Goal: Register for event/course

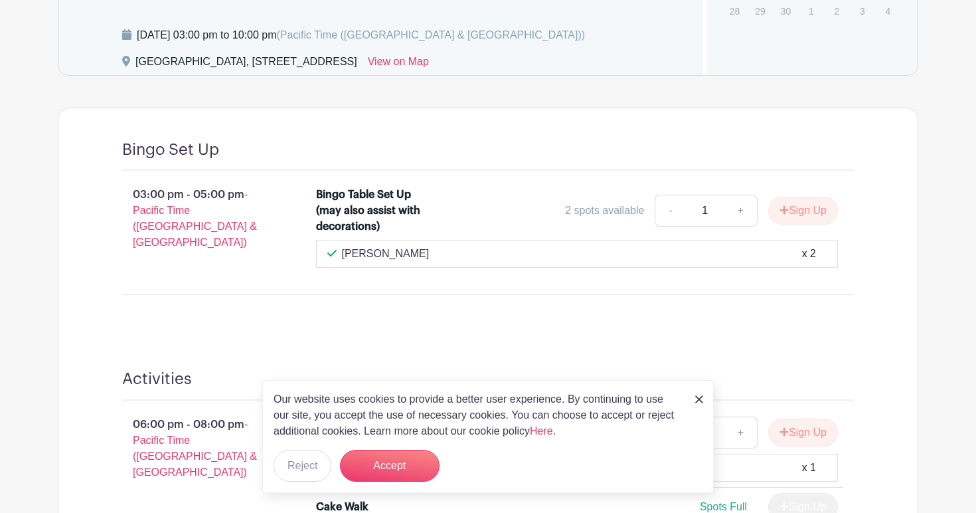
scroll to position [712, 0]
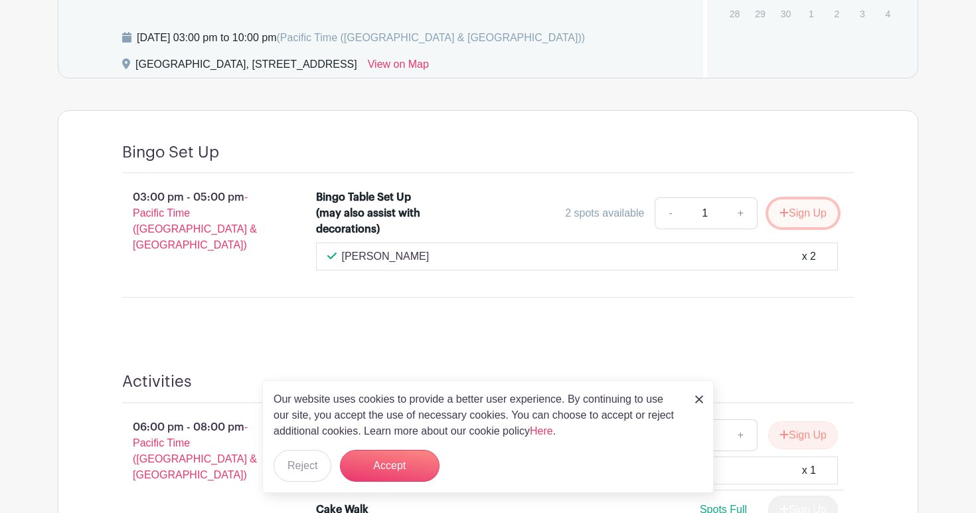
click at [804, 213] on button "Sign Up" at bounding box center [804, 213] width 70 height 28
click at [794, 218] on div "Sign Up" at bounding box center [798, 213] width 80 height 28
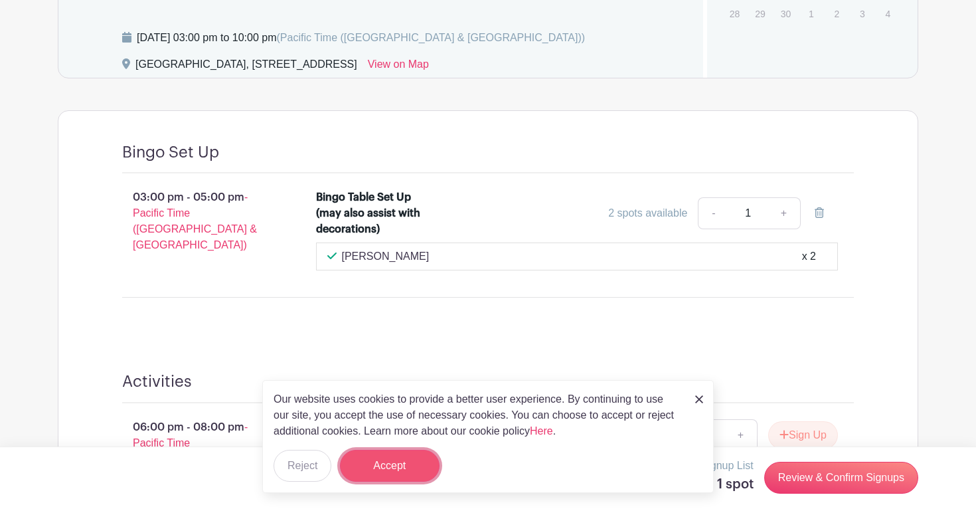
click at [384, 460] on button "Accept" at bounding box center [390, 466] width 100 height 32
click at [407, 465] on form "Accept" at bounding box center [390, 466] width 100 height 32
click at [703, 399] on img at bounding box center [699, 399] width 8 height 8
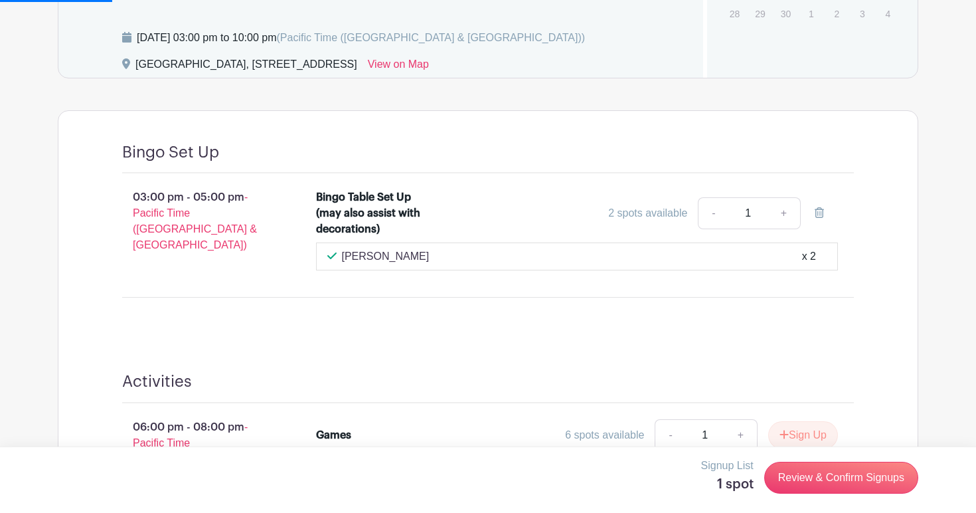
click at [703, 399] on div "Activities" at bounding box center [488, 387] width 732 height 31
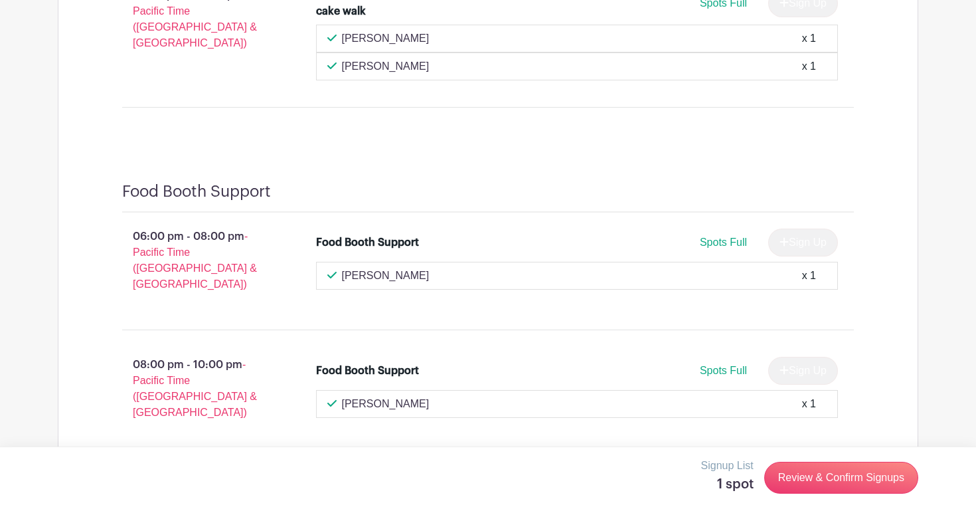
scroll to position [2369, 0]
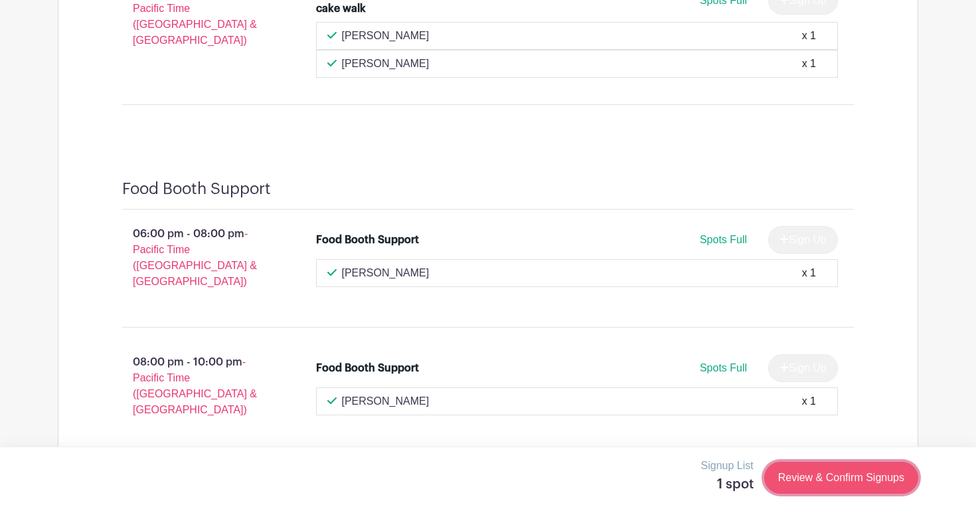
click at [807, 476] on link "Review & Confirm Signups" at bounding box center [842, 478] width 154 height 32
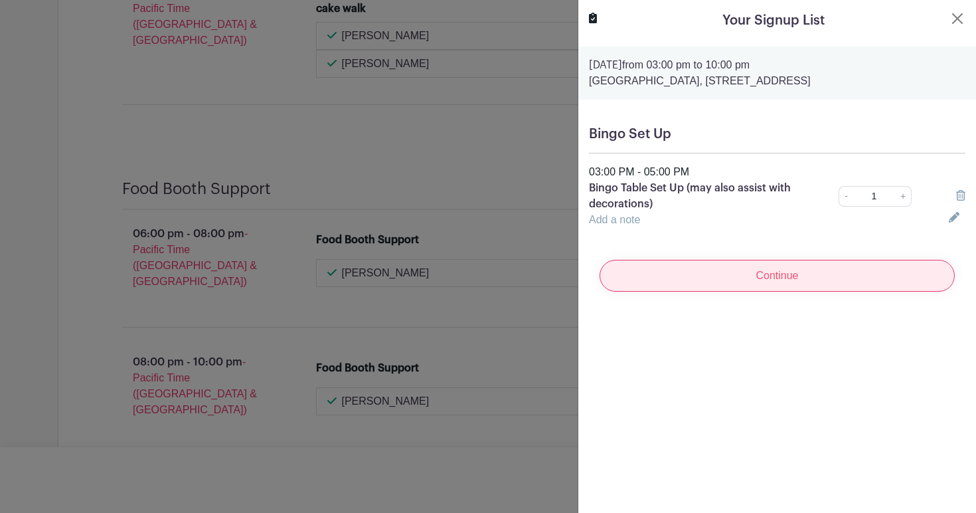
click at [771, 280] on input "Continue" at bounding box center [777, 276] width 355 height 32
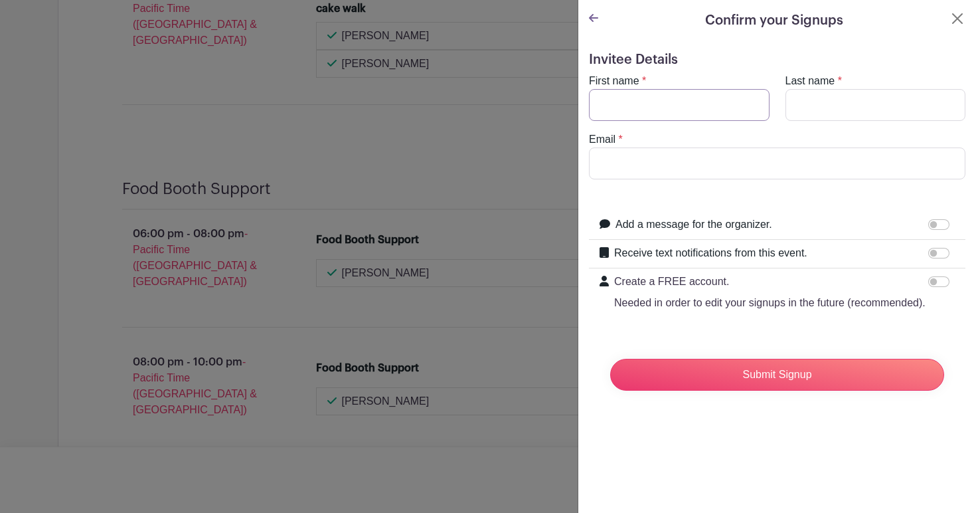
click at [618, 102] on input "First name" at bounding box center [679, 105] width 181 height 32
type input "[PERSON_NAME]"
type input "Hunter"
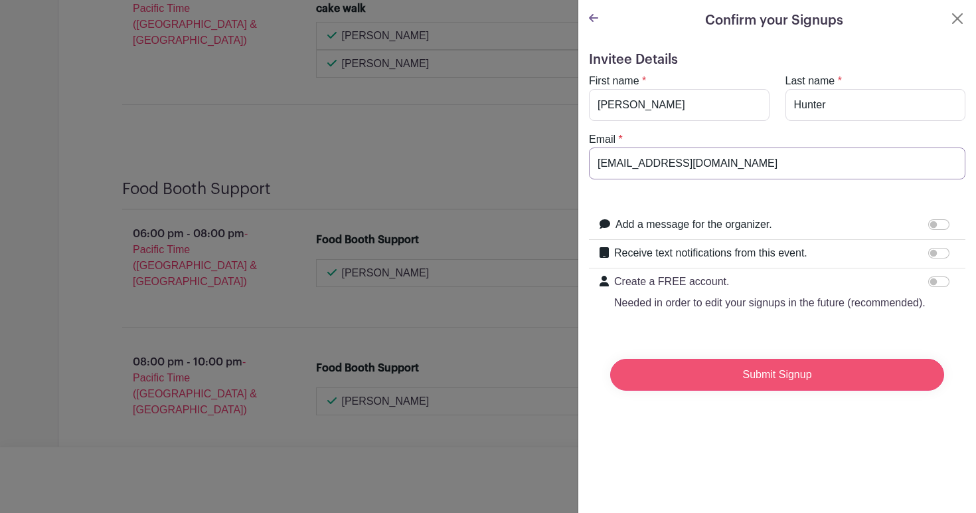
type input "[EMAIL_ADDRESS][DOMAIN_NAME]"
click at [763, 373] on input "Submit Signup" at bounding box center [777, 375] width 334 height 32
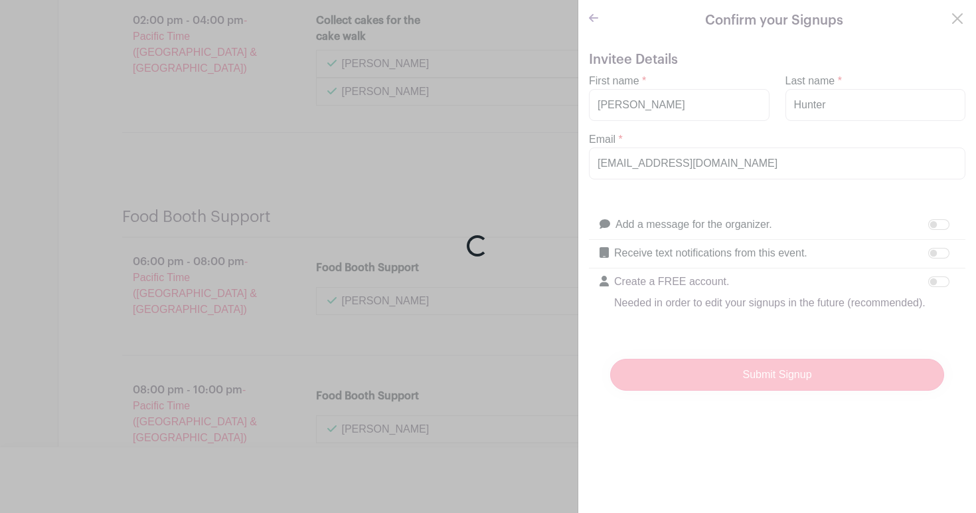
scroll to position [2397, 0]
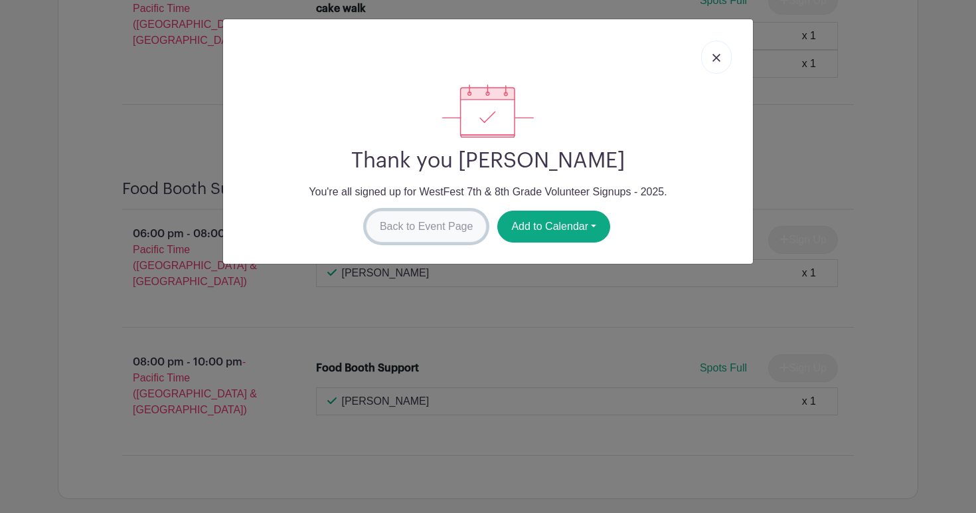
click at [414, 229] on link "Back to Event Page" at bounding box center [427, 227] width 122 height 32
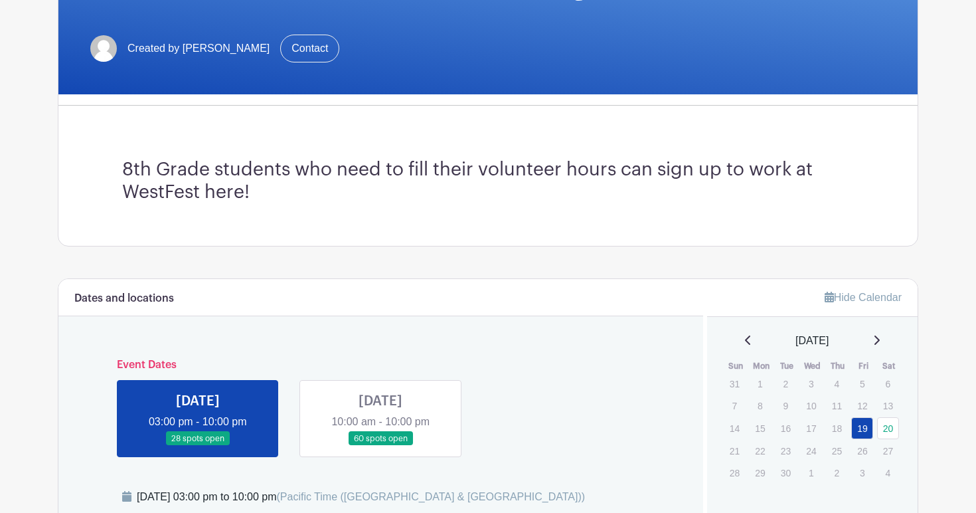
scroll to position [484, 0]
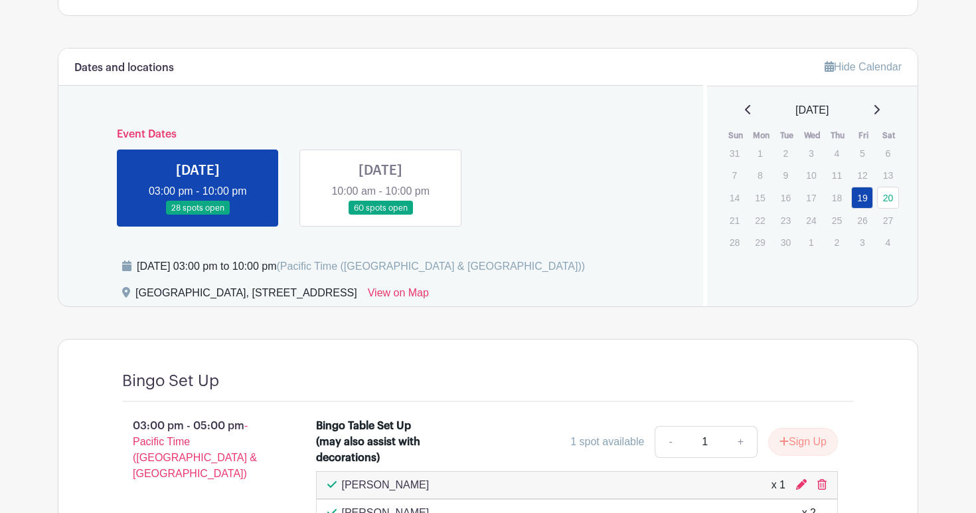
click at [381, 215] on link at bounding box center [381, 215] width 0 height 0
click at [886, 197] on link "20" at bounding box center [888, 198] width 22 height 22
